Goal: Navigation & Orientation: Find specific page/section

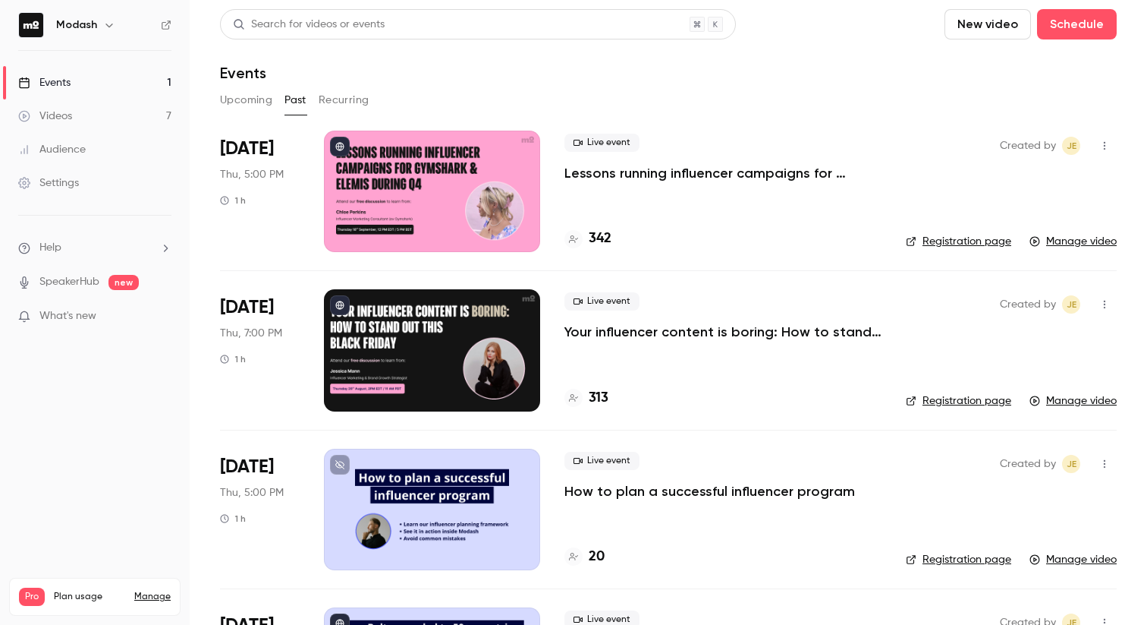
click at [260, 96] on button "Upcoming" at bounding box center [246, 100] width 52 height 24
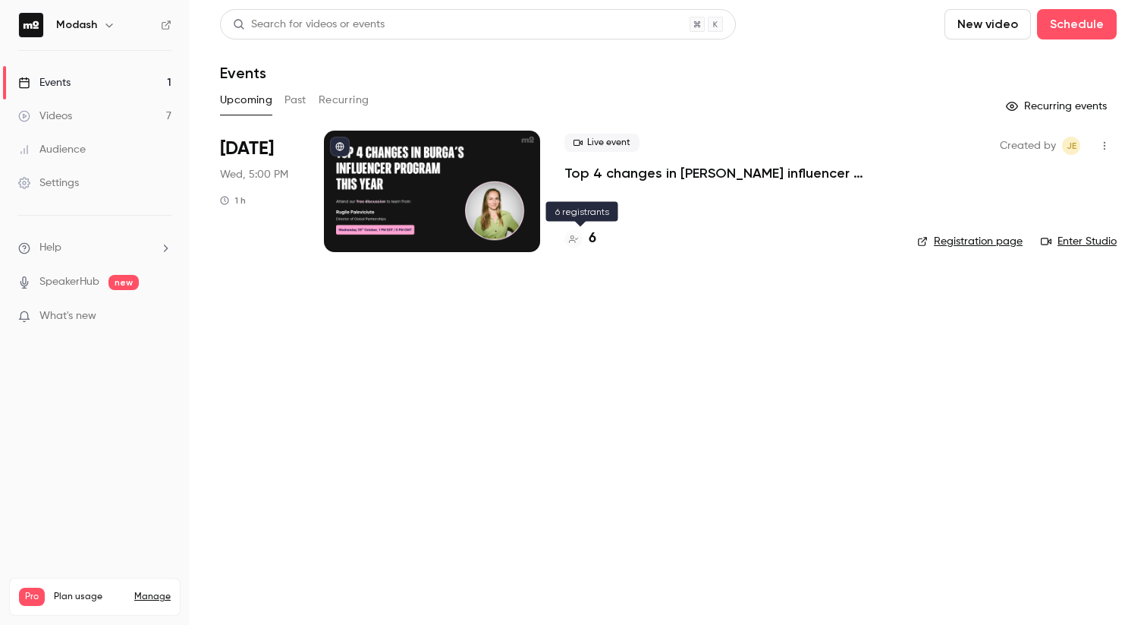
click at [569, 241] on icon at bounding box center [573, 239] width 9 height 8
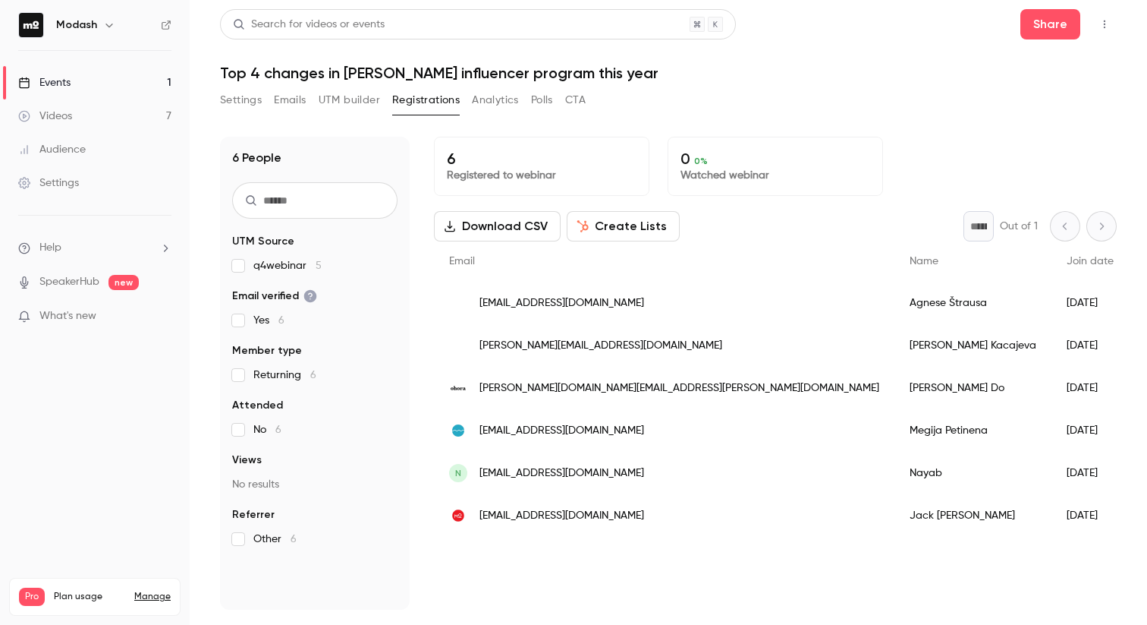
click at [86, 84] on link "Events 1" at bounding box center [95, 82] width 190 height 33
